Goal: Information Seeking & Learning: Learn about a topic

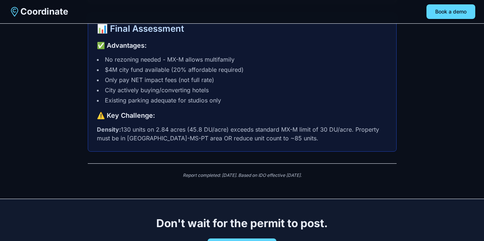
scroll to position [1871, 0]
